Goal: Task Accomplishment & Management: Use online tool/utility

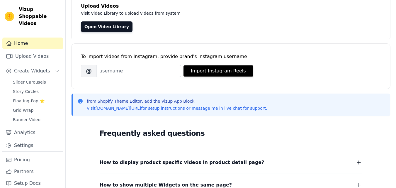
scroll to position [29, 0]
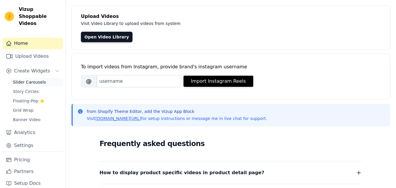
click at [30, 79] on span "Slider Carousels" at bounding box center [29, 82] width 33 height 6
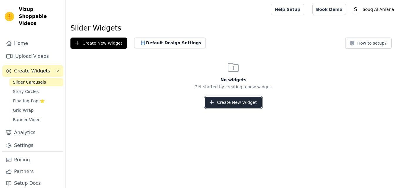
click at [219, 98] on button "Create New Widget" at bounding box center [233, 102] width 57 height 11
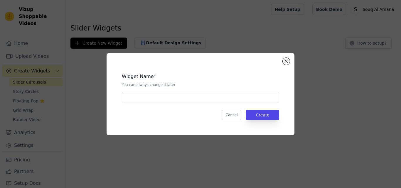
click at [178, 104] on div "Widget Name * You can always change it later Cancel Create" at bounding box center [200, 94] width 169 height 63
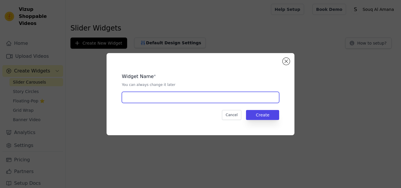
click at [179, 100] on input "text" at bounding box center [200, 97] width 157 height 11
type input "Slider"
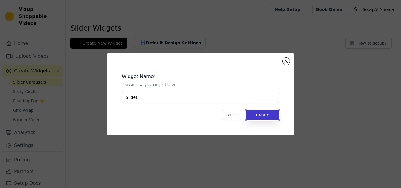
click at [274, 116] on button "Create" at bounding box center [262, 115] width 33 height 10
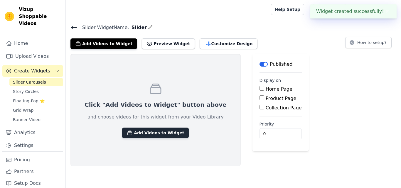
click at [154, 134] on button "Add Videos to Widget" at bounding box center [155, 133] width 67 height 11
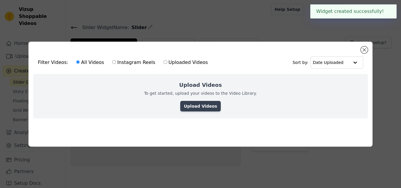
click at [192, 104] on link "Upload Videos" at bounding box center [200, 106] width 40 height 11
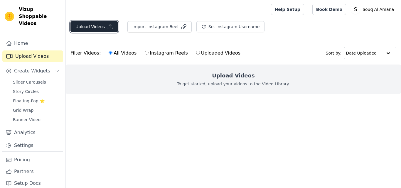
click at [99, 31] on button "Upload Videos" at bounding box center [94, 26] width 48 height 11
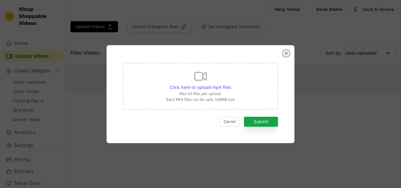
click at [196, 82] on icon at bounding box center [200, 76] width 14 height 14
click at [231, 84] on input "Click here to upload mp4 files Max 10 files per upload. Each MP4 files can be u…" at bounding box center [231, 84] width 0 height 0
type input "C:\fakepath\7526954376661912850-1257a55f65-tiktok-video.mp4"
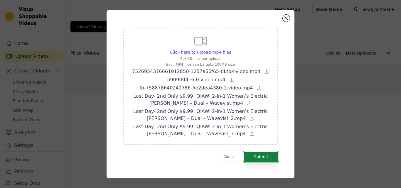
click at [258, 157] on button "Submit" at bounding box center [261, 157] width 34 height 10
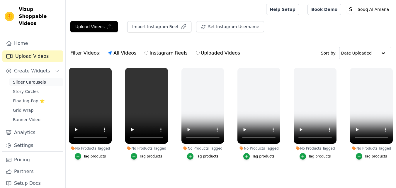
click at [27, 79] on span "Slider Carousels" at bounding box center [29, 82] width 33 height 6
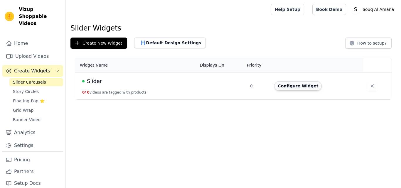
click at [292, 88] on button "Configure Widget" at bounding box center [298, 85] width 48 height 9
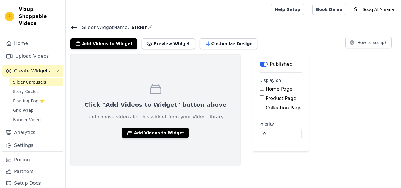
click at [266, 97] on label "Product Page" at bounding box center [281, 99] width 31 height 6
click at [259, 97] on input "Product Page" at bounding box center [261, 97] width 5 height 5
checkbox input "true"
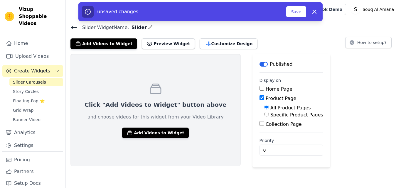
click at [270, 114] on label "Specific Product Pages" at bounding box center [296, 115] width 53 height 6
click at [264, 114] on input "Specific Product Pages" at bounding box center [266, 114] width 5 height 5
radio input "true"
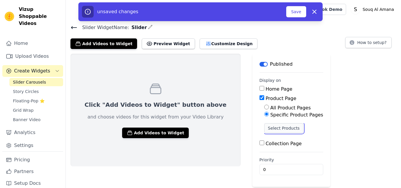
click at [264, 130] on button "Select Products" at bounding box center [283, 128] width 39 height 10
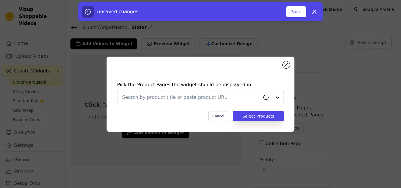
click at [177, 100] on input "text" at bounding box center [191, 97] width 138 height 7
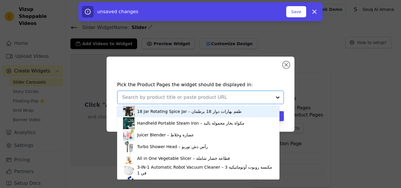
click at [185, 94] on input "text" at bounding box center [197, 97] width 150 height 7
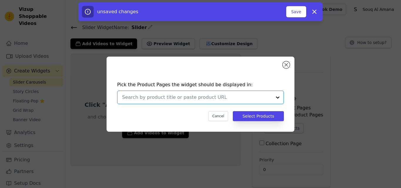
click at [185, 95] on input "text" at bounding box center [197, 97] width 150 height 7
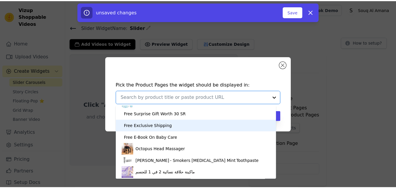
scroll to position [327, 0]
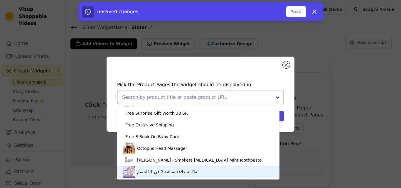
click at [163, 175] on div "ماكينة حلاقة نسائية 2 في 1 للجسم" at bounding box center [198, 172] width 151 height 12
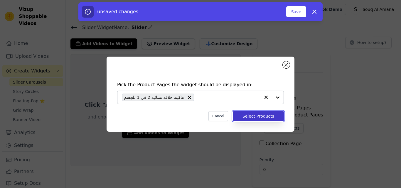
click at [254, 115] on button "Select Products" at bounding box center [258, 116] width 51 height 10
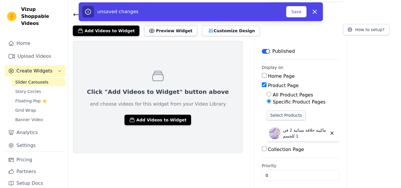
scroll to position [0, 0]
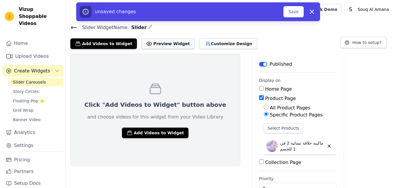
click at [160, 45] on button "Preview Widget" at bounding box center [168, 43] width 53 height 11
click at [216, 43] on button "Customize Design" at bounding box center [229, 43] width 58 height 11
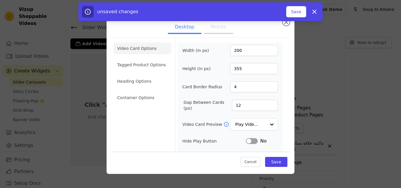
click at [210, 31] on button "Mobile" at bounding box center [218, 27] width 29 height 13
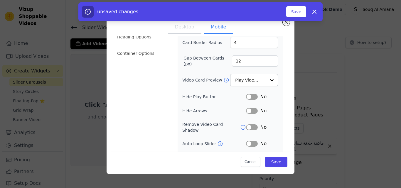
scroll to position [59, 0]
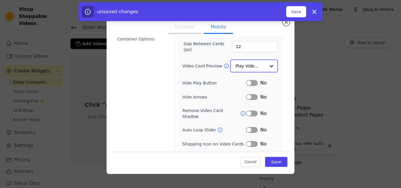
click at [256, 67] on input "Video Card Preview" at bounding box center [250, 66] width 30 height 12
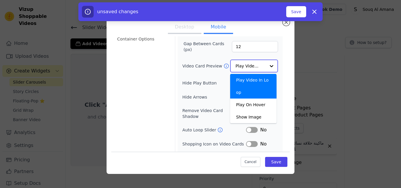
click at [256, 65] on input "Video Card Preview" at bounding box center [250, 66] width 30 height 12
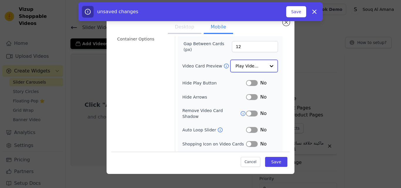
scroll to position [82, 0]
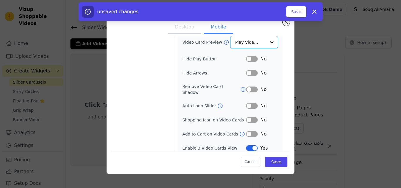
click at [248, 59] on button "Label" at bounding box center [252, 59] width 12 height 6
click at [248, 75] on button "Label" at bounding box center [252, 74] width 12 height 6
click at [249, 104] on button "Label" at bounding box center [252, 107] width 12 height 6
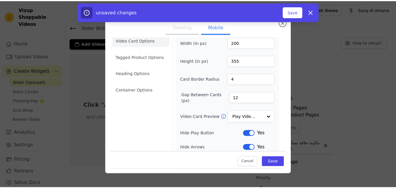
scroll to position [0, 0]
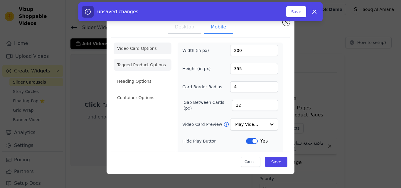
click at [149, 68] on li "Tagged Product Options" at bounding box center [143, 65] width 58 height 12
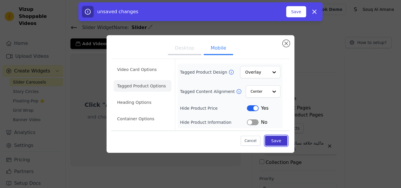
click at [281, 143] on button "Save" at bounding box center [276, 141] width 22 height 10
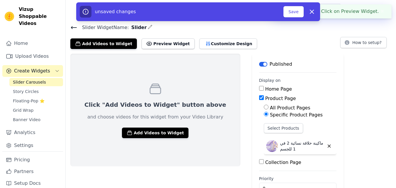
click at [275, 48] on div "Add Videos to Widget Preview Widget Customize Design How to setup?" at bounding box center [230, 42] width 321 height 13
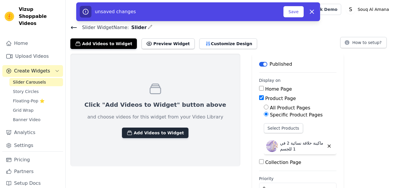
click at [142, 132] on button "Add Videos to Widget" at bounding box center [155, 133] width 67 height 11
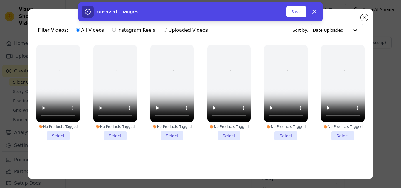
drag, startPoint x: 60, startPoint y: 132, endPoint x: 70, endPoint y: 134, distance: 10.7
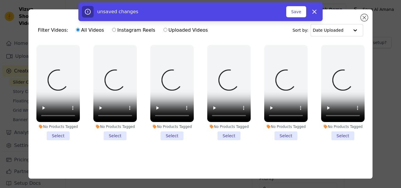
click at [60, 132] on li "No Products Tagged Select" at bounding box center [57, 92] width 43 height 95
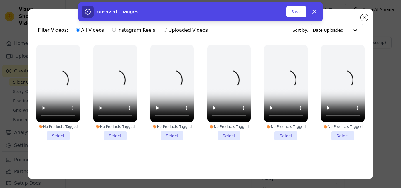
click at [0, 0] on input "No Products Tagged Select" at bounding box center [0, 0] width 0 height 0
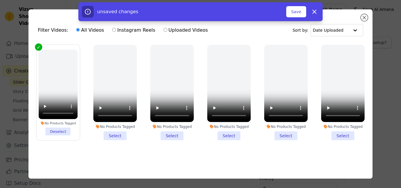
click at [111, 136] on li "No Products Tagged Select" at bounding box center [114, 92] width 43 height 95
click at [0, 0] on input "No Products Tagged Select" at bounding box center [0, 0] width 0 height 0
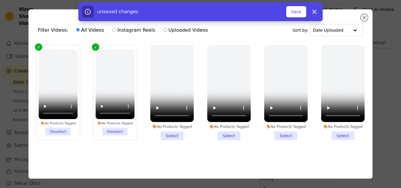
drag, startPoint x: 174, startPoint y: 133, endPoint x: 183, endPoint y: 134, distance: 9.1
click at [176, 134] on li "No Products Tagged Select" at bounding box center [171, 92] width 43 height 95
click at [226, 136] on li "No Products Tagged Select" at bounding box center [228, 92] width 43 height 95
click at [0, 0] on input "No Products Tagged Select" at bounding box center [0, 0] width 0 height 0
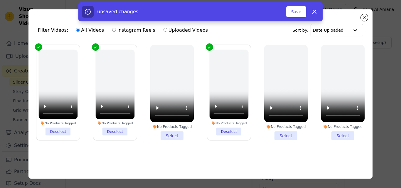
click at [270, 136] on li "No Products Tagged Select" at bounding box center [285, 92] width 43 height 95
click at [0, 0] on input "No Products Tagged Select" at bounding box center [0, 0] width 0 height 0
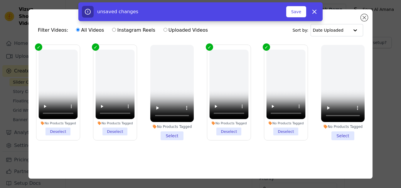
click at [321, 129] on li "No Products Tagged Select" at bounding box center [342, 92] width 43 height 95
click at [0, 0] on input "No Products Tagged Select" at bounding box center [0, 0] width 0 height 0
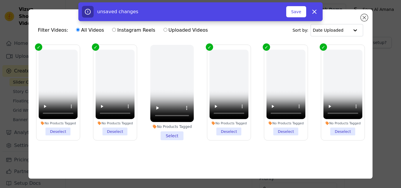
click at [179, 132] on li "No Products Tagged Select" at bounding box center [171, 92] width 43 height 95
click at [0, 0] on input "No Products Tagged Select" at bounding box center [0, 0] width 0 height 0
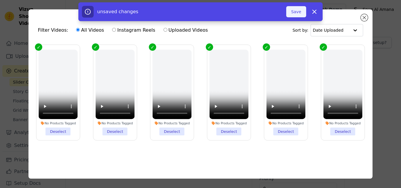
click at [297, 13] on button "Save" at bounding box center [296, 11] width 20 height 11
click at [296, 13] on button "Save" at bounding box center [296, 11] width 20 height 11
click at [295, 6] on button "Save" at bounding box center [296, 11] width 20 height 11
click at [295, 15] on button "Save" at bounding box center [296, 11] width 20 height 11
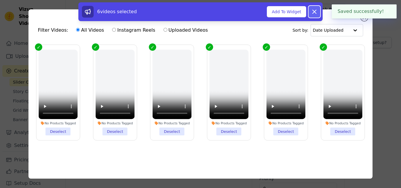
click at [316, 12] on icon at bounding box center [314, 11] width 7 height 7
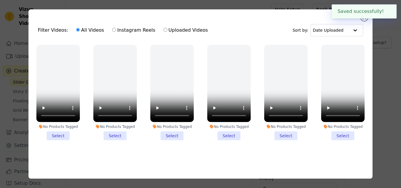
click at [386, 11] on button "✖" at bounding box center [387, 11] width 7 height 7
click at [362, 18] on div "Saved successfully! ✖" at bounding box center [364, 11] width 65 height 14
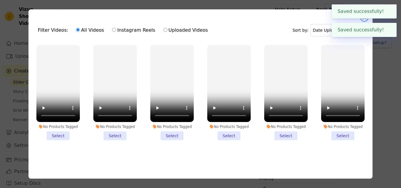
click at [362, 19] on button "Close modal" at bounding box center [364, 17] width 7 height 7
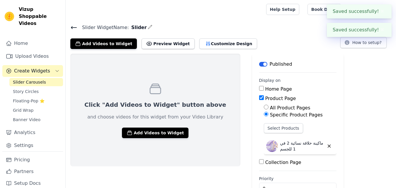
click at [158, 28] on h4 "Slider Widget Name: Slider" at bounding box center [230, 27] width 321 height 8
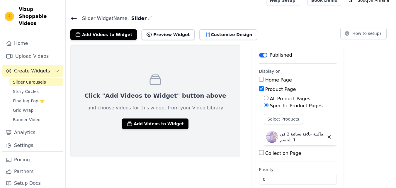
scroll to position [17, 0]
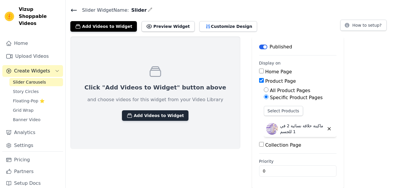
click at [153, 114] on button "Add Videos to Widget" at bounding box center [155, 115] width 67 height 11
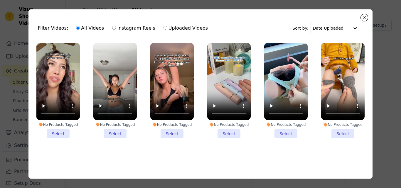
scroll to position [4, 0]
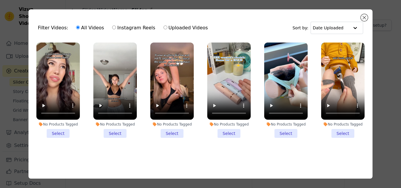
click at [60, 131] on li "No Products Tagged Select" at bounding box center [57, 90] width 43 height 95
click at [0, 0] on input "No Products Tagged Select" at bounding box center [0, 0] width 0 height 0
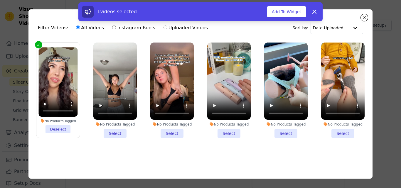
click at [120, 130] on li "No Products Tagged Select" at bounding box center [114, 90] width 43 height 95
click at [0, 0] on input "No Products Tagged Select" at bounding box center [0, 0] width 0 height 0
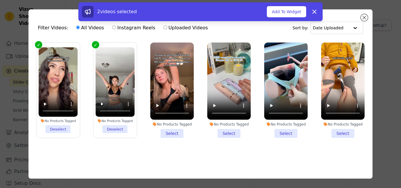
click at [161, 127] on li "No Products Tagged Select" at bounding box center [171, 90] width 43 height 95
click at [0, 0] on input "No Products Tagged Select" at bounding box center [0, 0] width 0 height 0
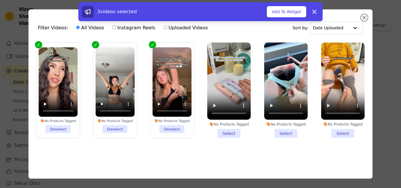
click at [225, 131] on li "No Products Tagged Select" at bounding box center [228, 90] width 43 height 95
click at [0, 0] on input "No Products Tagged Select" at bounding box center [0, 0] width 0 height 0
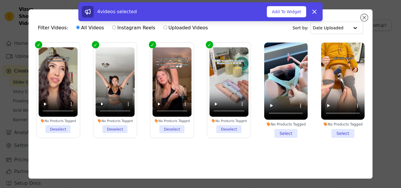
click at [279, 127] on li "No Products Tagged Select" at bounding box center [285, 90] width 43 height 95
click at [0, 0] on input "No Products Tagged Select" at bounding box center [0, 0] width 0 height 0
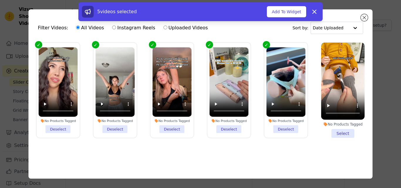
click at [334, 130] on li "No Products Tagged Select" at bounding box center [342, 90] width 43 height 95
click at [0, 0] on input "No Products Tagged Select" at bounding box center [0, 0] width 0 height 0
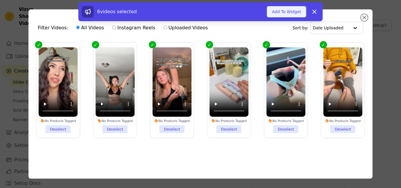
click at [293, 15] on button "Add To Widget" at bounding box center [286, 11] width 39 height 11
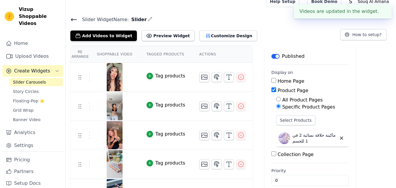
scroll to position [0, 0]
